Goal: Task Accomplishment & Management: Manage account settings

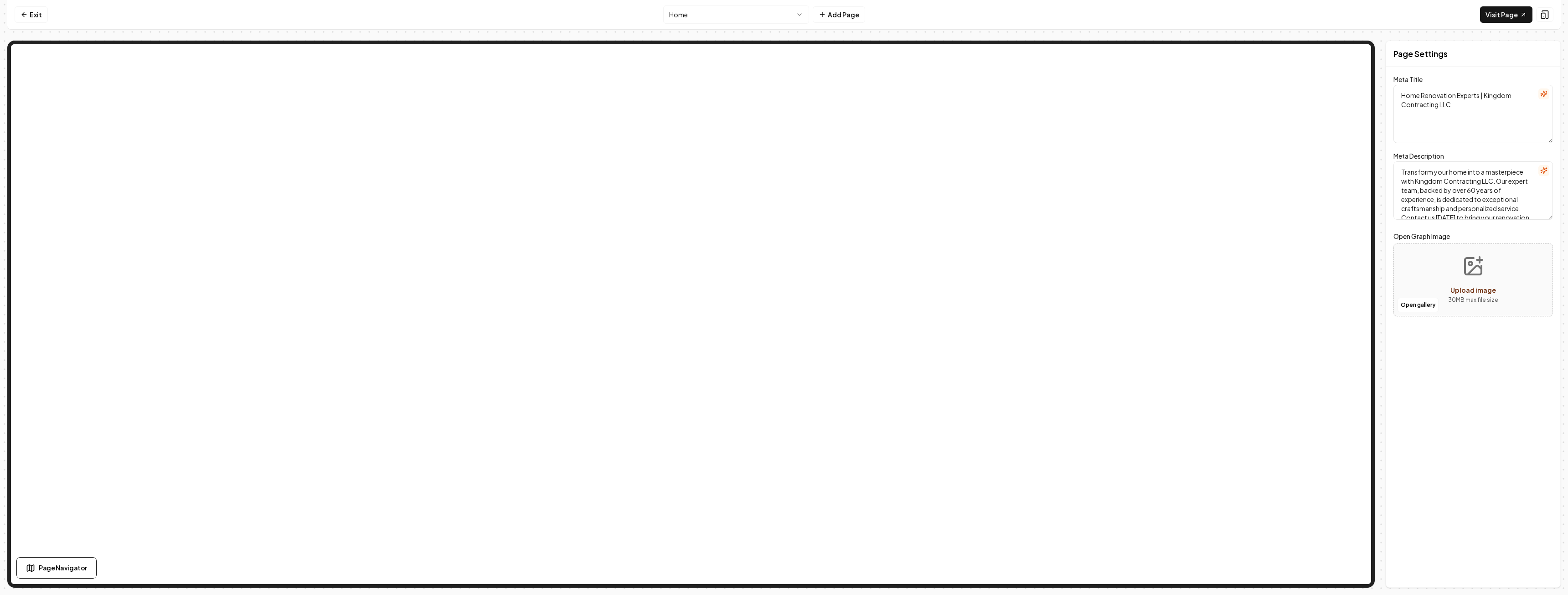
click at [1478, 192] on textarea "Transform your home into a masterpiece with Kingdom Contracting LLC. Our expert…" at bounding box center [1473, 191] width 159 height 58
drag, startPoint x: 1535, startPoint y: 572, endPoint x: 1528, endPoint y: 568, distance: 8.1
click at [1535, 572] on button "Save" at bounding box center [1539, 572] width 27 height 16
drag, startPoint x: 1523, startPoint y: 192, endPoint x: 1536, endPoint y: 191, distance: 13.0
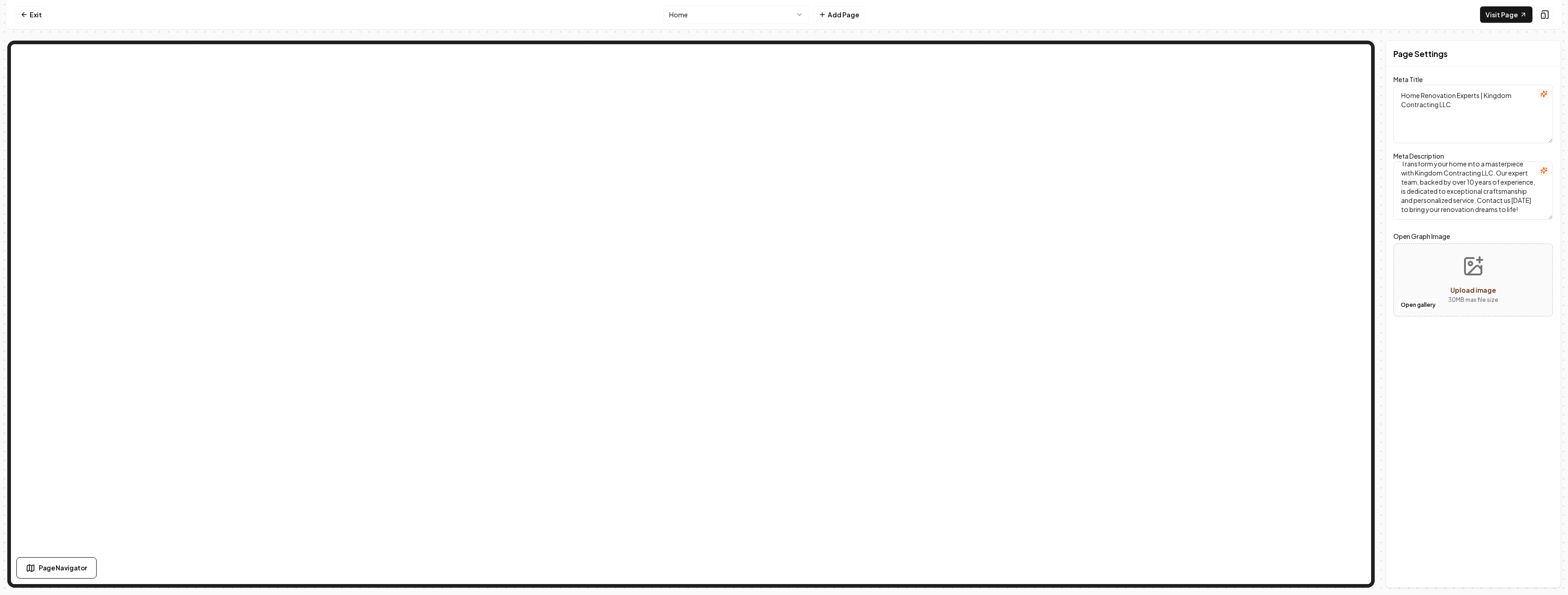
click at [1524, 192] on textarea "Transform your home into a masterpiece with Kingdom Contracting LLC. Our expert…" at bounding box center [1473, 191] width 159 height 58
drag, startPoint x: 1458, startPoint y: 208, endPoint x: 1466, endPoint y: 219, distance: 13.6
click at [1478, 221] on form "Meta Title Home Renovation Experts | Kingdom Contracting LLC Meta Description T…" at bounding box center [1473, 201] width 159 height 248
click at [1464, 208] on textarea "Transform your home into a masterpiece with Kingdom Contracting LLC. Our expert…" at bounding box center [1473, 191] width 159 height 58
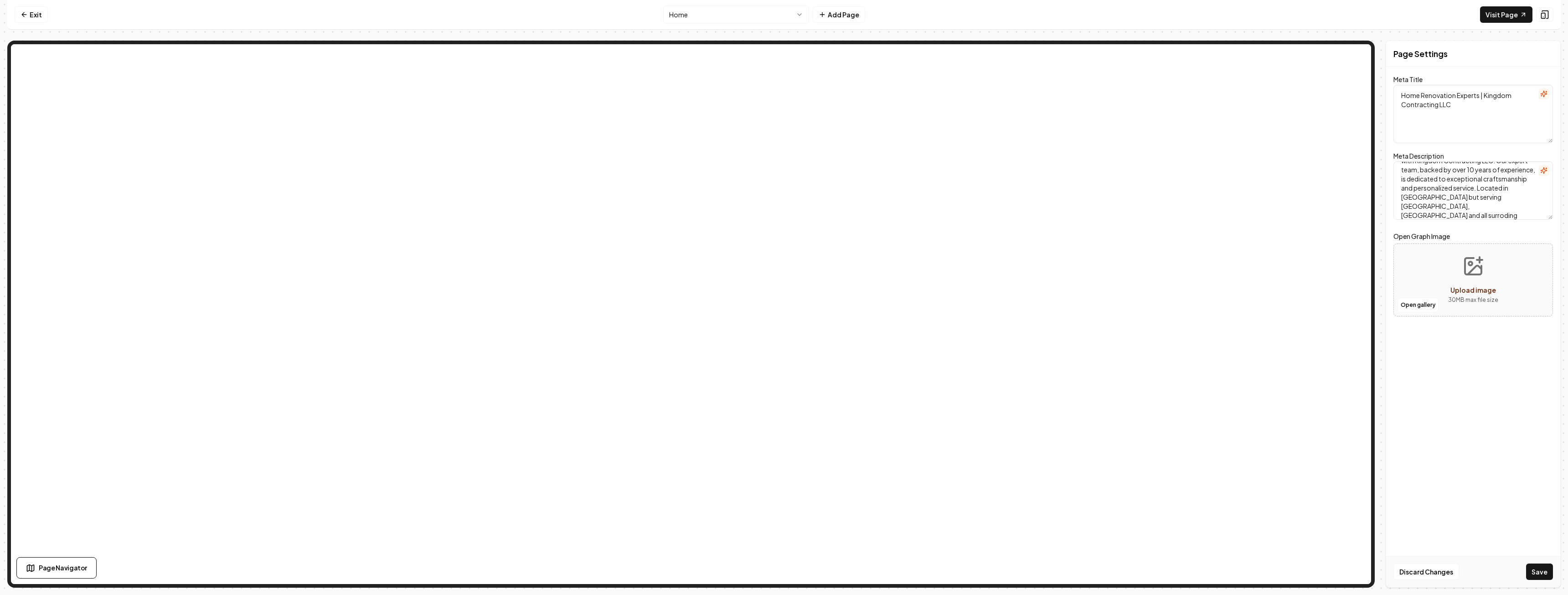
click at [1468, 208] on textarea "Transform your home into a masterpiece with Kingdom Contracting LLC. Our expert…" at bounding box center [1473, 191] width 159 height 58
click at [1474, 195] on textarea "Transform your home into a masterpiece with Kingdom Contracting LLC. Our expert…" at bounding box center [1473, 191] width 159 height 58
type textarea "Transform your home into a masterpiece with Kingdom Contracting LLC. Our expert…"
click at [1545, 572] on button "Save" at bounding box center [1539, 572] width 27 height 16
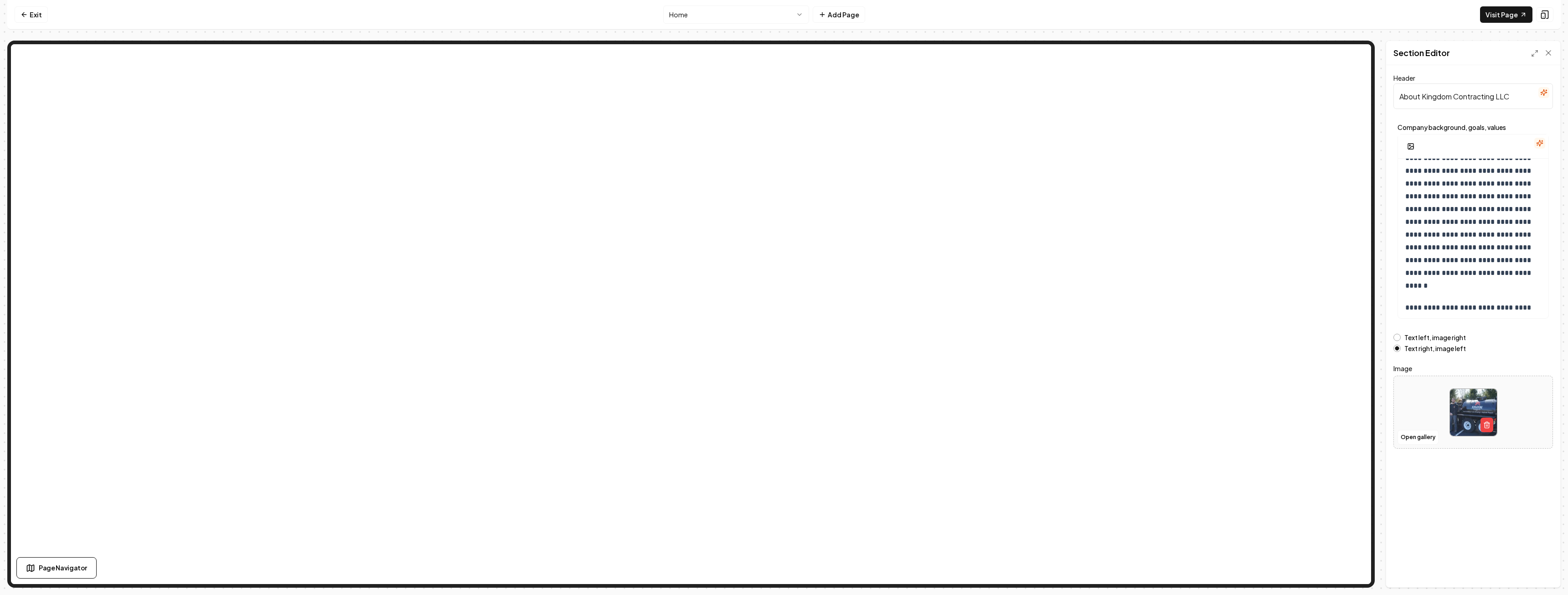
scroll to position [46, 0]
drag, startPoint x: 1405, startPoint y: 230, endPoint x: 1430, endPoint y: 228, distance: 25.1
click at [1405, 230] on div "**********" at bounding box center [1473, 302] width 150 height 378
click at [1405, 230] on p "**********" at bounding box center [1470, 210] width 129 height 179
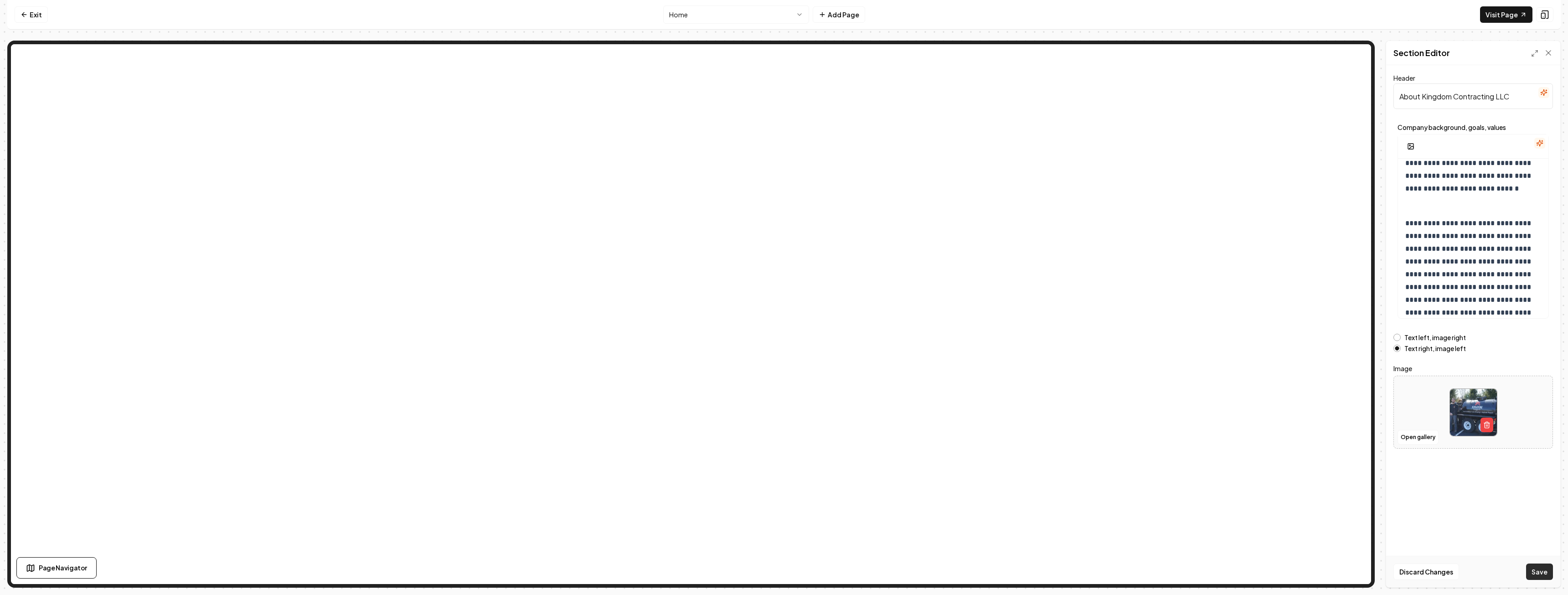
click at [1538, 569] on button "Save" at bounding box center [1539, 572] width 27 height 16
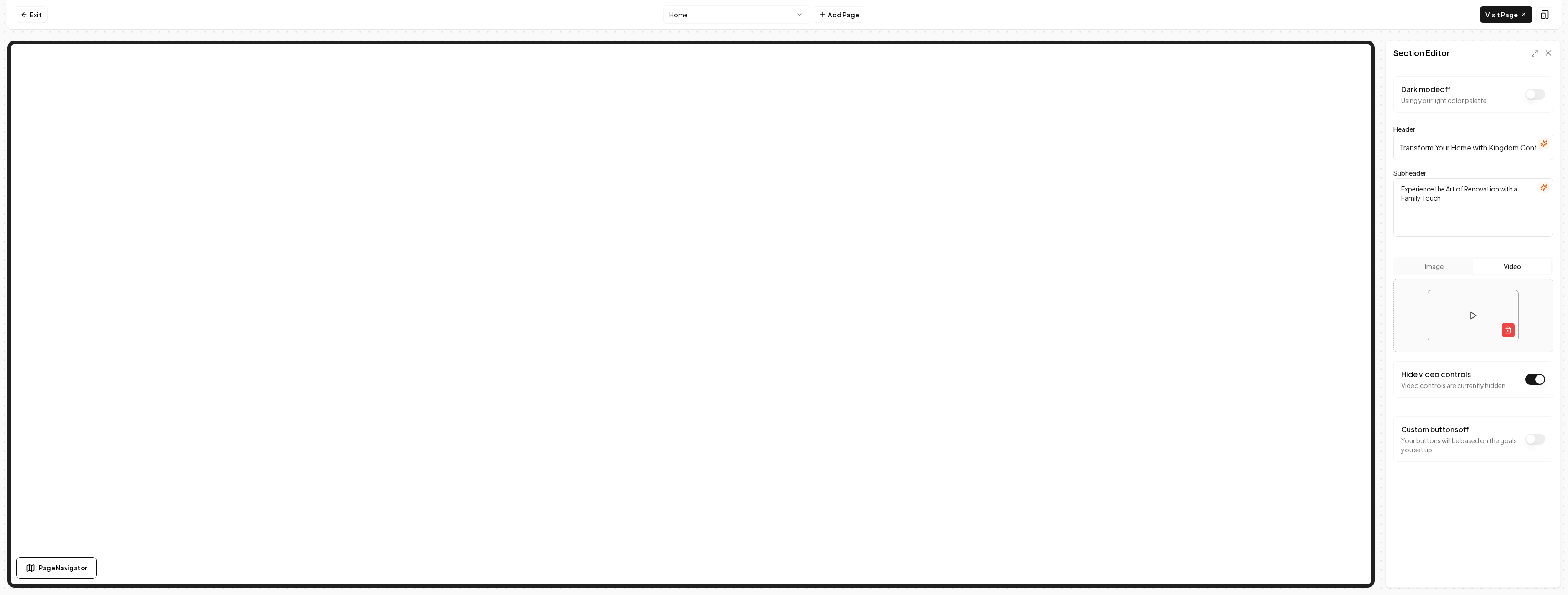
click at [1441, 202] on textarea "Experience the Art of Renovation with a Family Touch" at bounding box center [1473, 208] width 159 height 58
drag, startPoint x: 1417, startPoint y: 209, endPoint x: 1415, endPoint y: 227, distance: 18.1
click at [1413, 230] on textarea "Experience the Art of Renovation with a Family Touch with NJ Leading asphalt ma…" at bounding box center [1473, 208] width 159 height 58
click at [1429, 211] on textarea "Experience the Art of Renovation with a Family Touch with NJ Leading asphalt ma…" at bounding box center [1473, 208] width 159 height 58
click at [1485, 207] on textarea "Experience the Art of Renovation with a Family Touch with NJ Leading asphalt ma…" at bounding box center [1473, 208] width 159 height 58
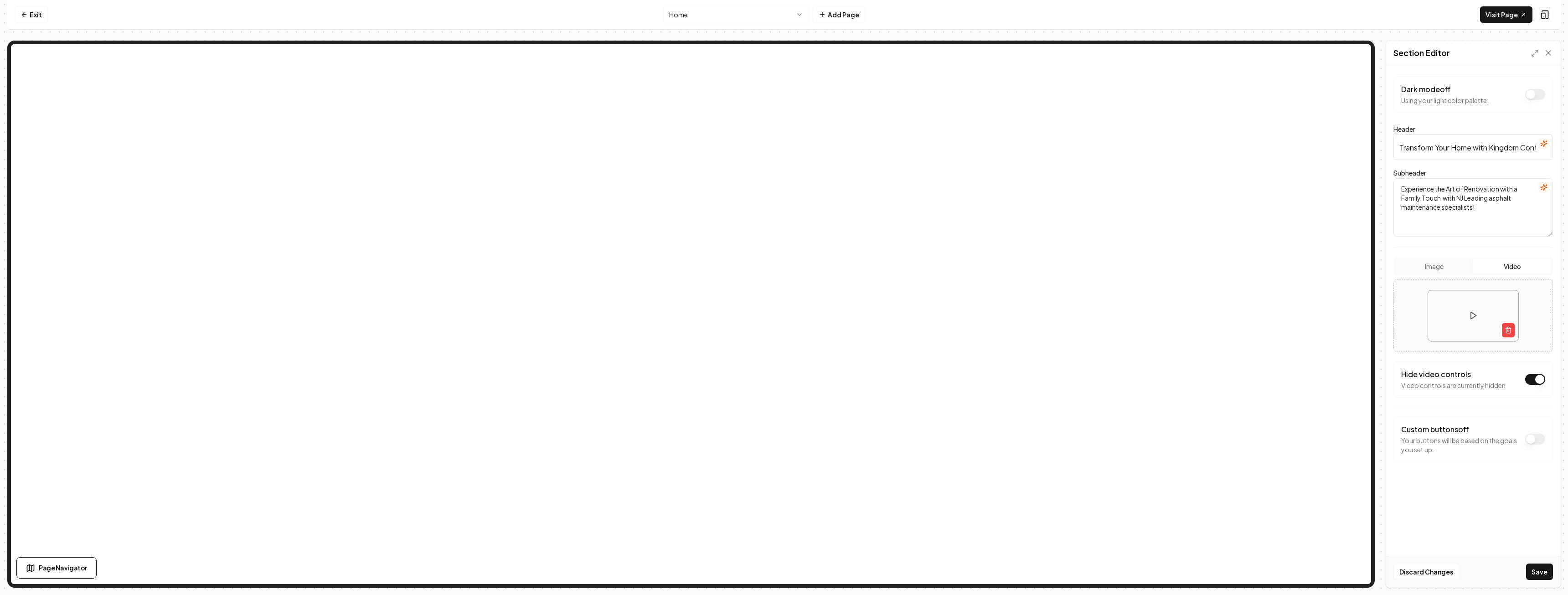
click at [1441, 200] on textarea "Experience the Art of Renovation with a Family Touch with NJ Leading asphalt ma…" at bounding box center [1473, 208] width 159 height 58
click at [1463, 198] on textarea "Experience the Art of Renovation with a Family Touch with NJ Leading asphalt ma…" at bounding box center [1473, 208] width 159 height 58
click at [1542, 571] on button "Save" at bounding box center [1539, 572] width 27 height 16
click at [1471, 200] on textarea "Experience the Art of Renovation with a Family Touch with NJ #1 Leading asphalt…" at bounding box center [1473, 208] width 159 height 58
click at [1454, 200] on textarea "Experience the Art of Renovation with a Family Touch with NJ Leading asphalt ma…" at bounding box center [1473, 208] width 159 height 58
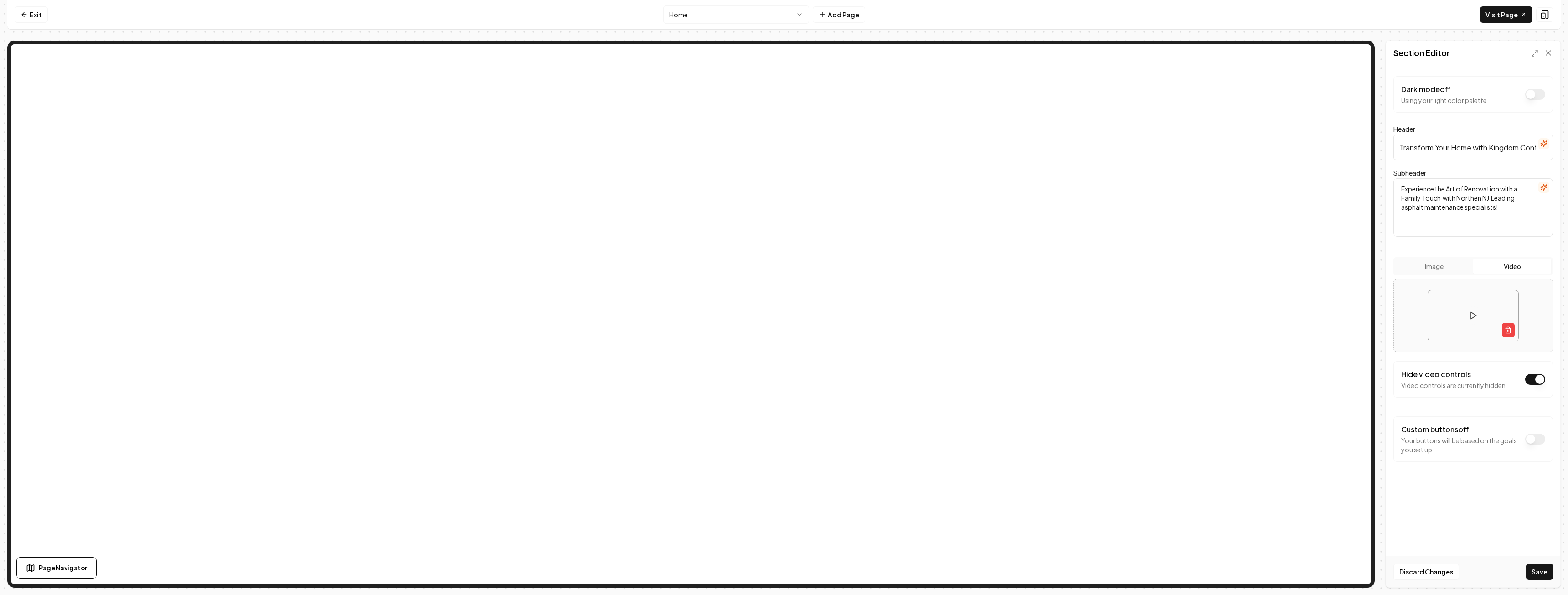
click at [1489, 200] on textarea "Experience the Art of Renovation with a Family Touch with Northen NJ Leading as…" at bounding box center [1473, 208] width 159 height 58
type textarea "Experience the Art of Renovation with a Family Touch with Northern New Jerseys …"
click at [1542, 567] on button "Save" at bounding box center [1539, 572] width 27 height 16
drag, startPoint x: 1522, startPoint y: 208, endPoint x: 1396, endPoint y: 190, distance: 127.3
click at [1396, 190] on textarea "Experience the Art of Renovation with a Family Touch with Northern New Jerseys …" at bounding box center [1473, 208] width 159 height 58
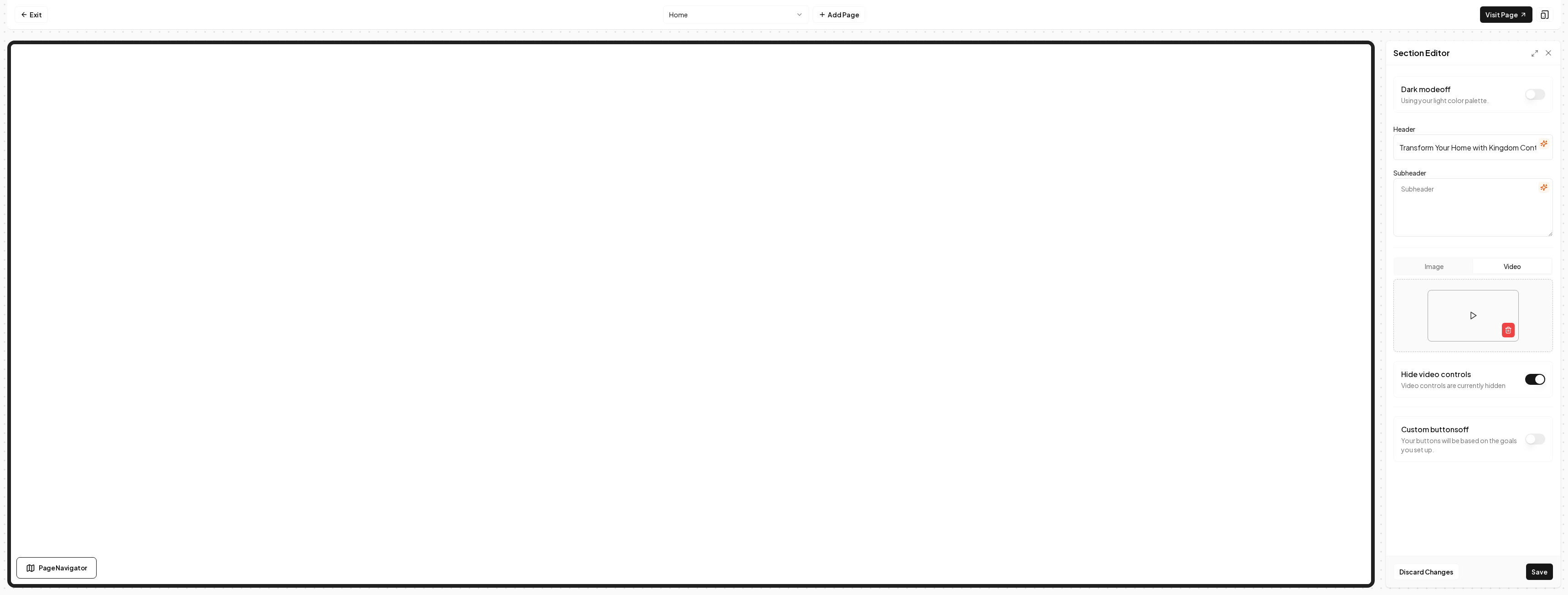
paste textarea "Serving [GEOGRAPHIC_DATA] with unmatched asphalt maintenance expertise, we comb…"
type textarea "Serving [GEOGRAPHIC_DATA] with unmatched asphalt maintenance expertise, we comb…"
click at [1538, 573] on button "Save" at bounding box center [1539, 572] width 27 height 16
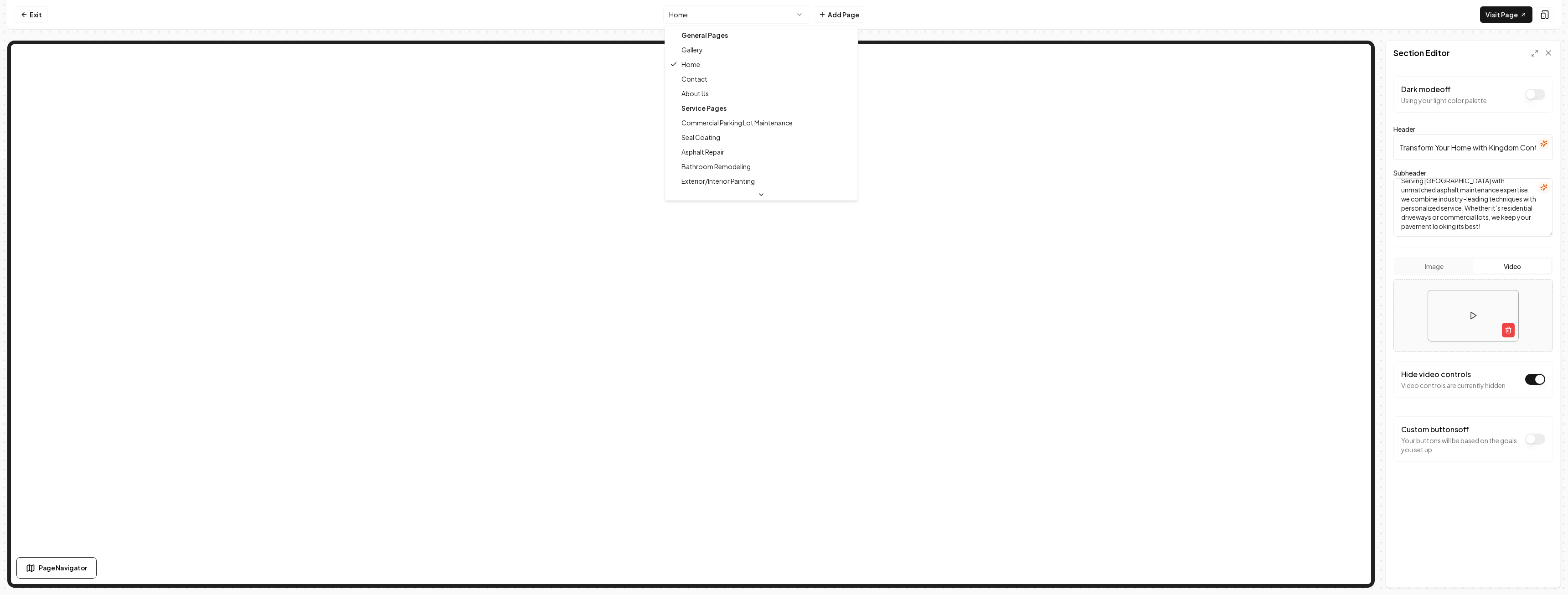
click at [751, 13] on html "Computer Required This feature is only available on a computer. Please switch t…" at bounding box center [784, 297] width 1568 height 595
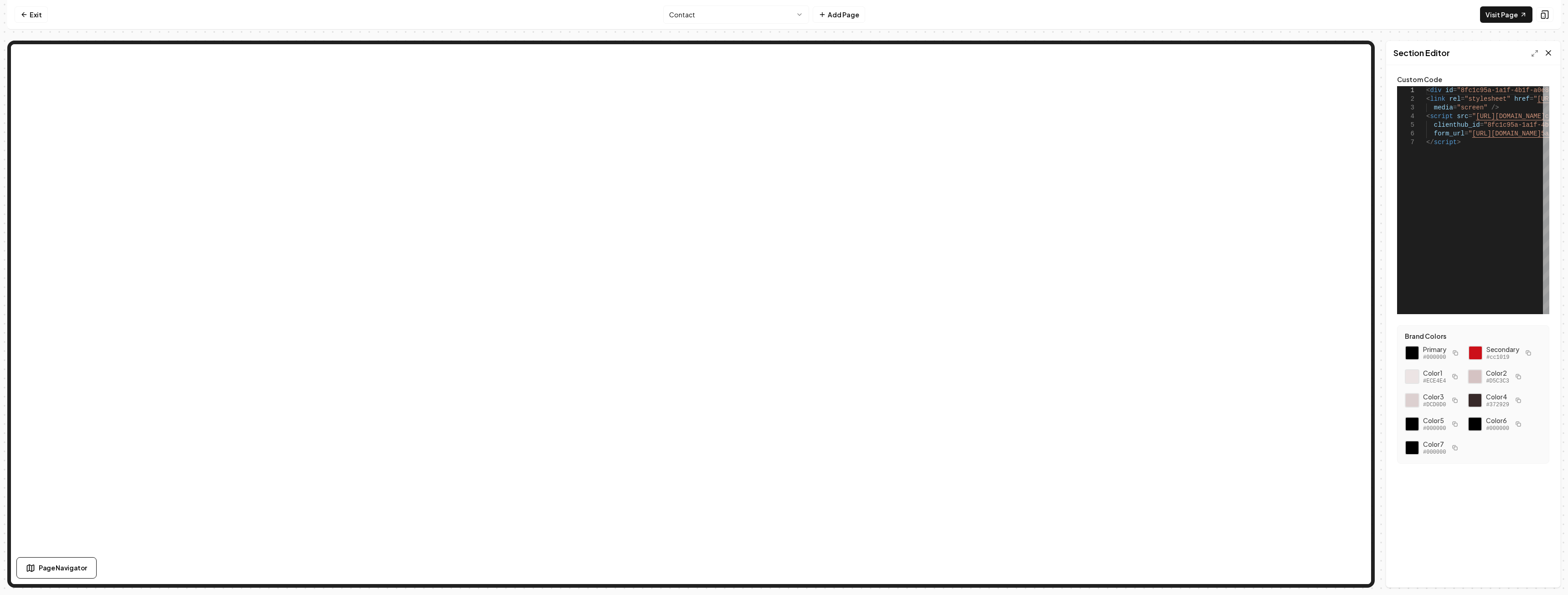
click at [1547, 51] on icon at bounding box center [1548, 52] width 9 height 9
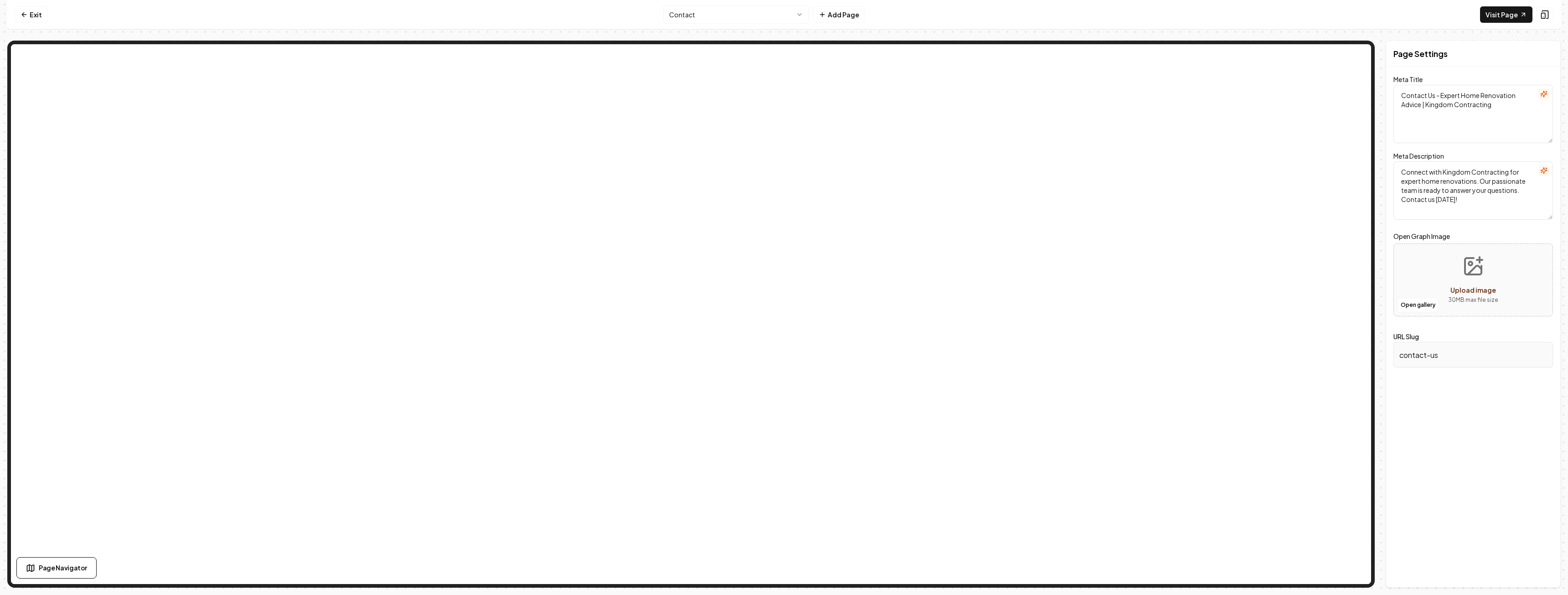
click at [1522, 190] on textarea "Connect with Kingdom Contracting for expert home renovations. Our passionate te…" at bounding box center [1473, 191] width 159 height 58
paste textarea "Based in [GEOGRAPHIC_DATA] and serving [GEOGRAPHIC_DATA], [GEOGRAPHIC_DATA], [G…"
type textarea "Connect with Kingdom Contracting for expert home renovations. Our passionate te…"
click at [1539, 576] on button "Save" at bounding box center [1539, 572] width 27 height 16
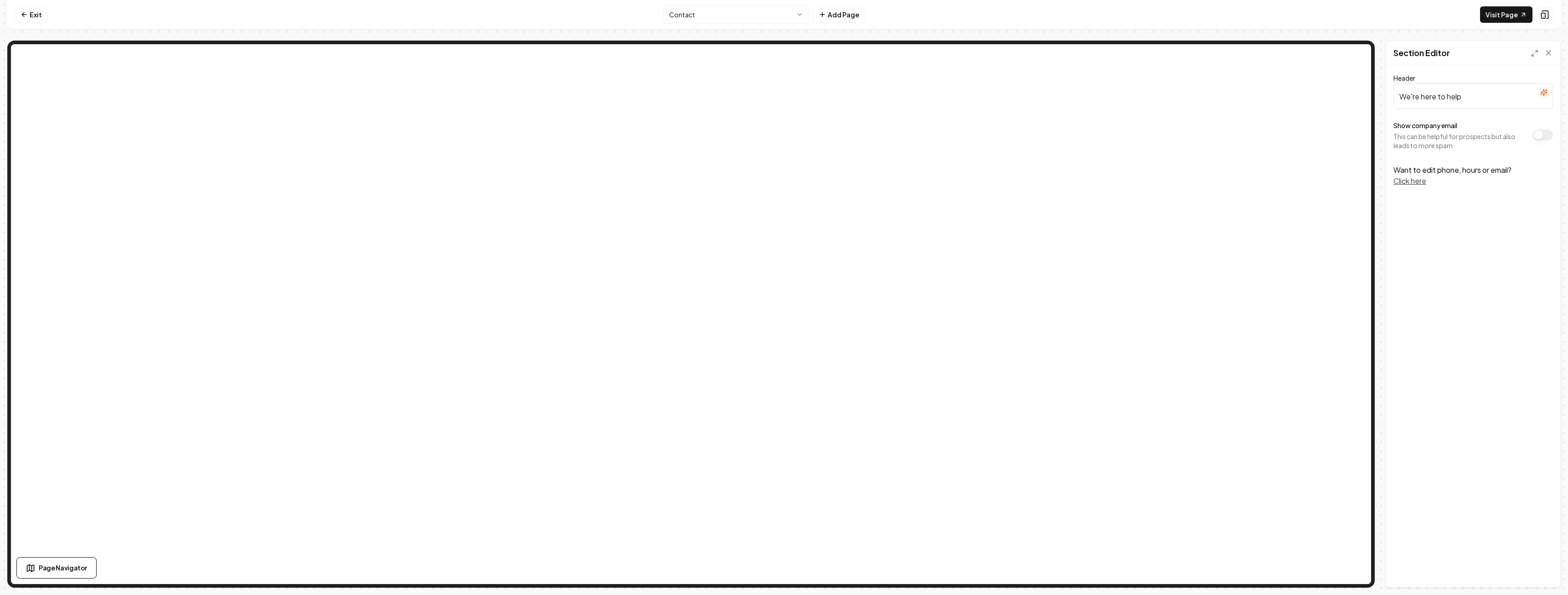
click at [1472, 94] on input "We're here to help" at bounding box center [1473, 96] width 159 height 26
click at [1524, 97] on input "Servicing all of [GEOGRAPHIC_DATA][US_STATE]!" at bounding box center [1473, 96] width 159 height 26
type input "Servicing all of [GEOGRAPHIC_DATA][US_STATE]"
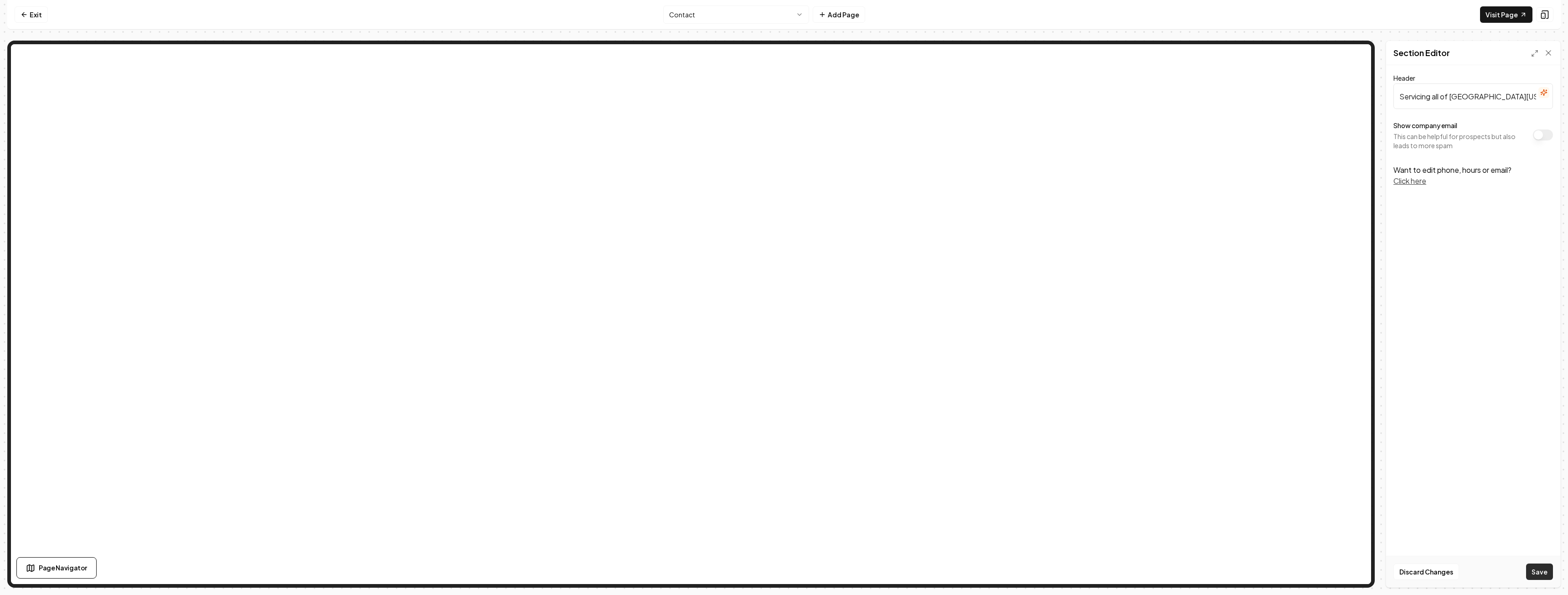
click at [1540, 568] on button "Save" at bounding box center [1539, 572] width 27 height 16
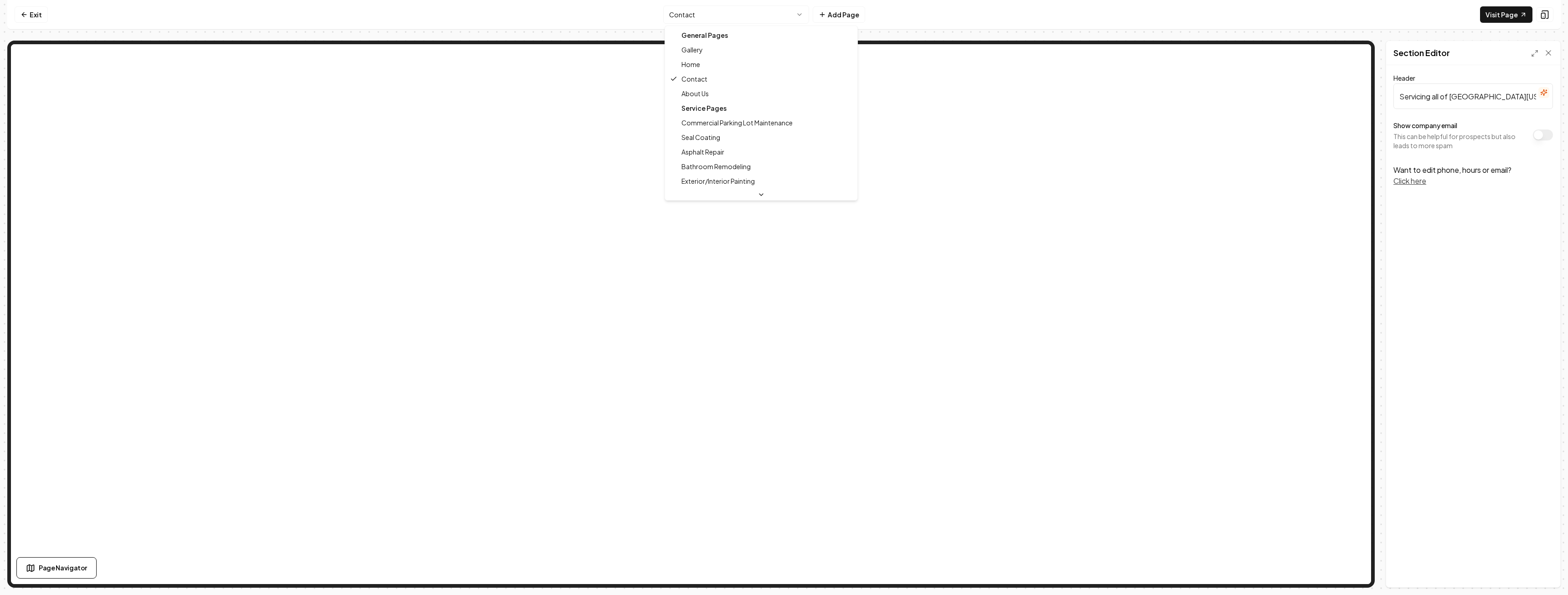
click at [752, 11] on html "Computer Required This feature is only available on a computer. Please switch t…" at bounding box center [784, 297] width 1568 height 595
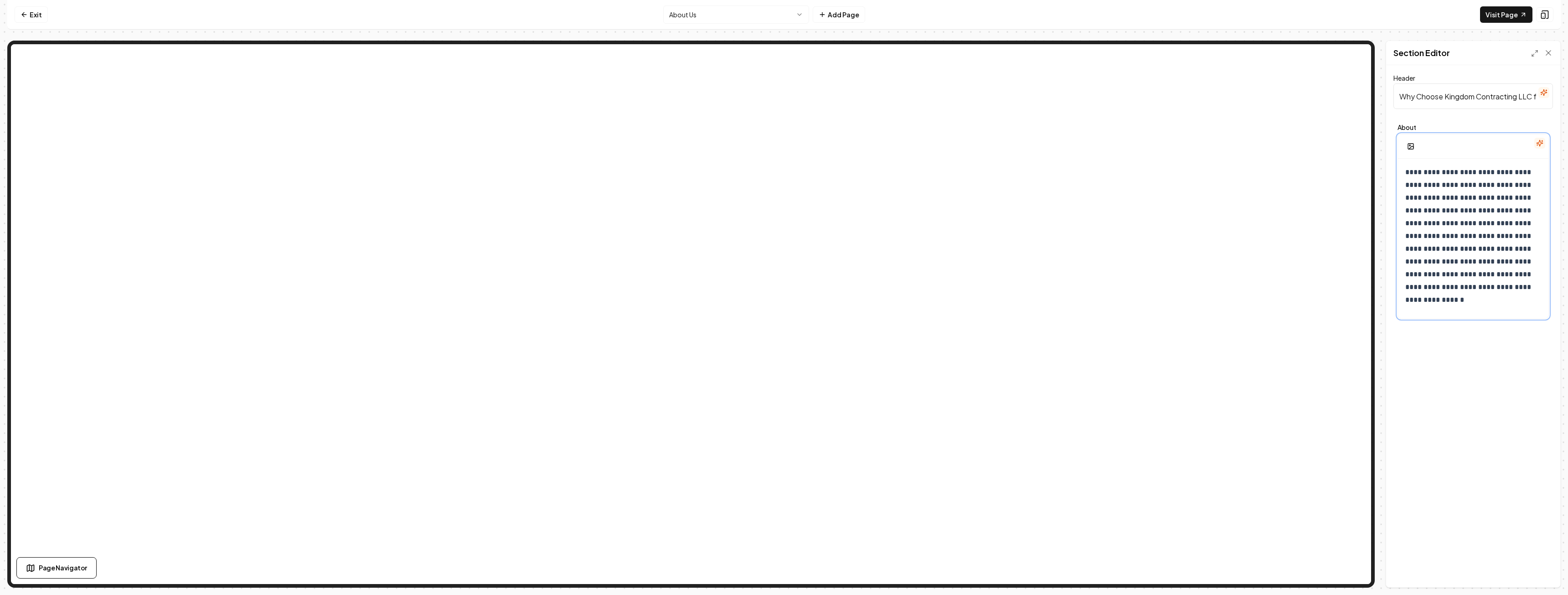
click at [1508, 210] on p "**********" at bounding box center [1470, 236] width 129 height 141
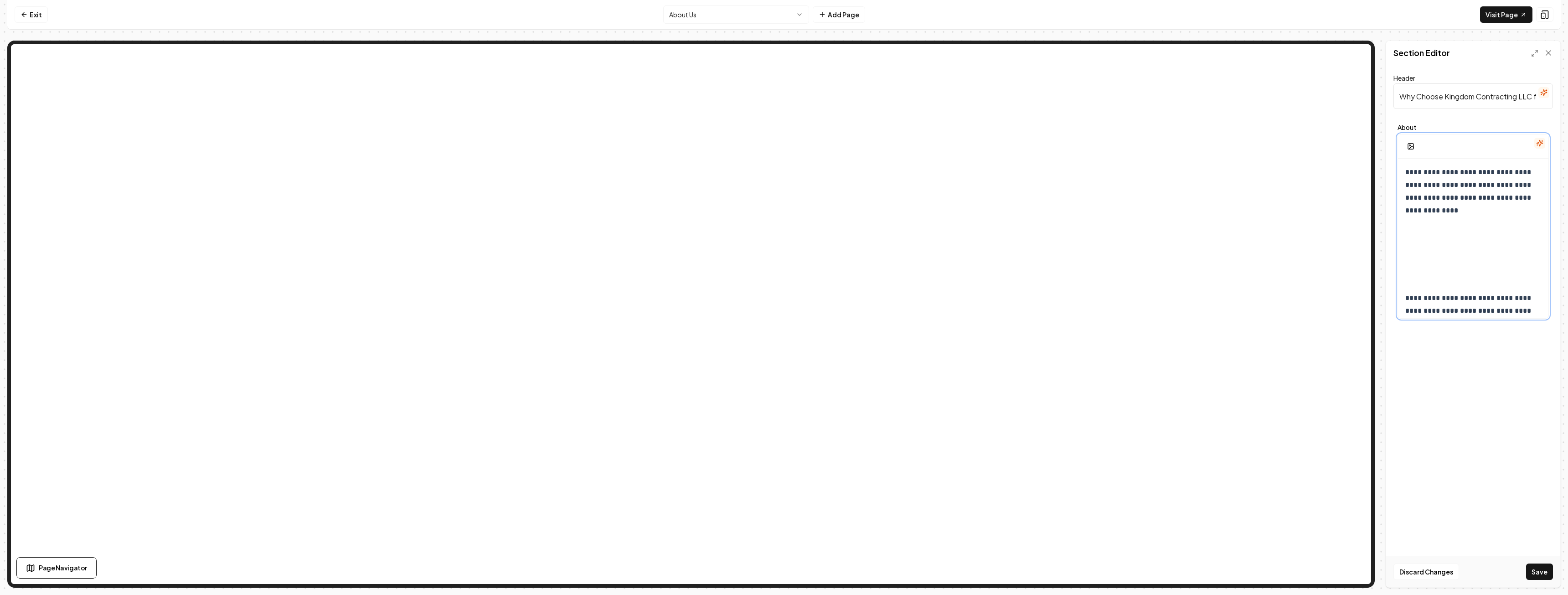
click at [1516, 214] on p "**********" at bounding box center [1470, 192] width 129 height 51
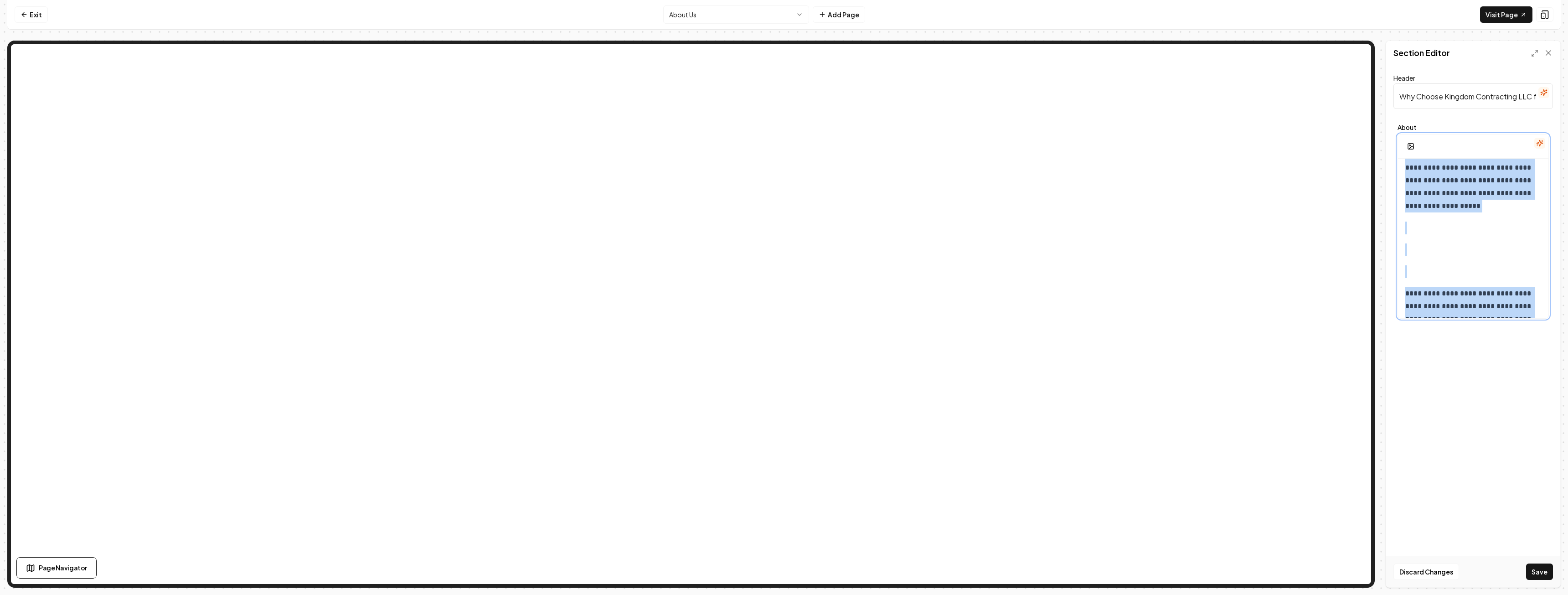
scroll to position [66, 0]
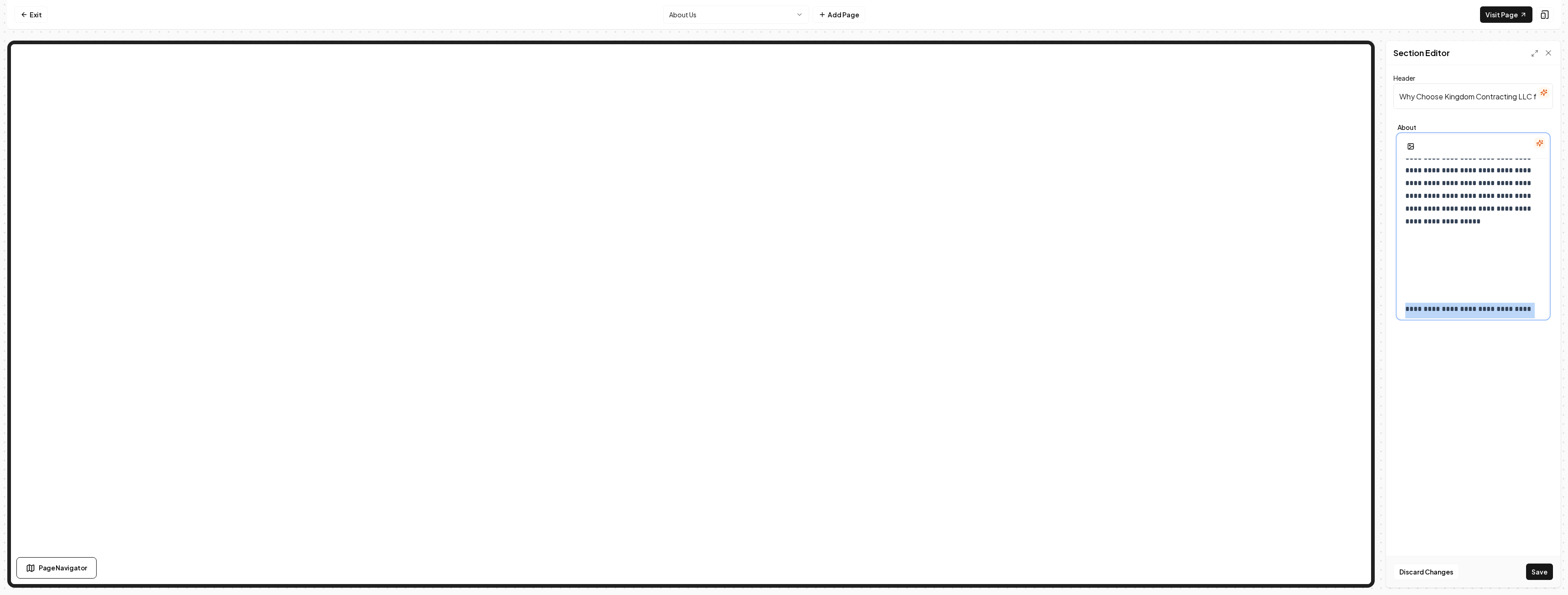
drag, startPoint x: 1521, startPoint y: 224, endPoint x: 1405, endPoint y: 297, distance: 137.1
click at [1406, 297] on div "**********" at bounding box center [1473, 591] width 150 height 996
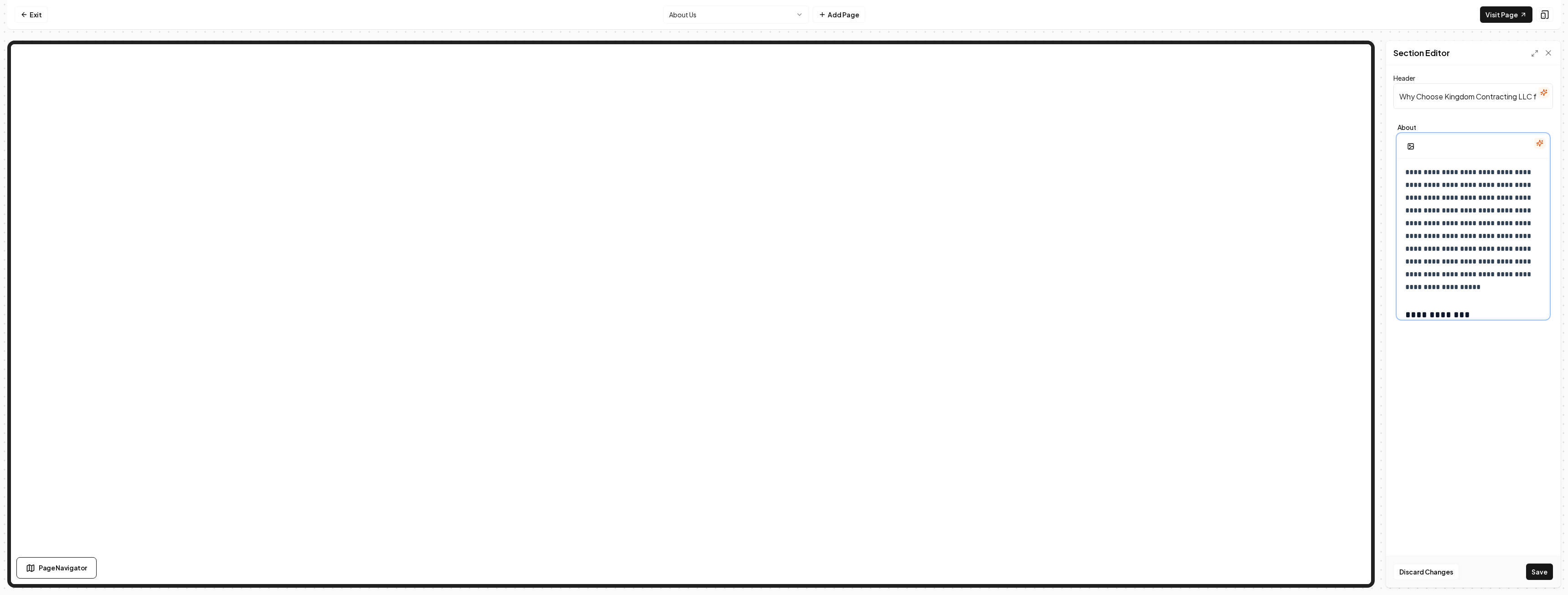
click at [1502, 239] on p "**********" at bounding box center [1470, 230] width 129 height 128
click at [1539, 575] on button "Save" at bounding box center [1539, 572] width 27 height 16
click at [38, 16] on link "Exit" at bounding box center [31, 14] width 33 height 16
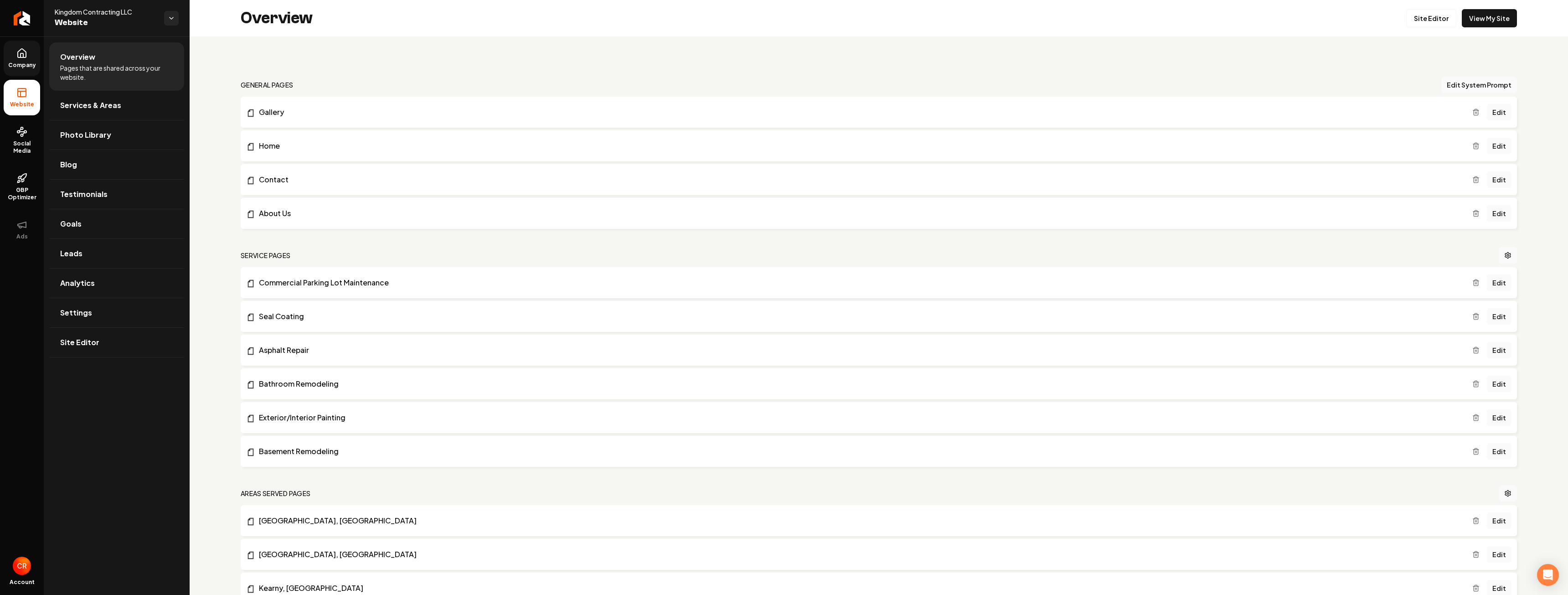
drag, startPoint x: 27, startPoint y: 63, endPoint x: 37, endPoint y: 57, distance: 11.7
click at [27, 63] on span "Company" at bounding box center [22, 65] width 35 height 7
